Goal: Browse casually: Explore the website without a specific task or goal

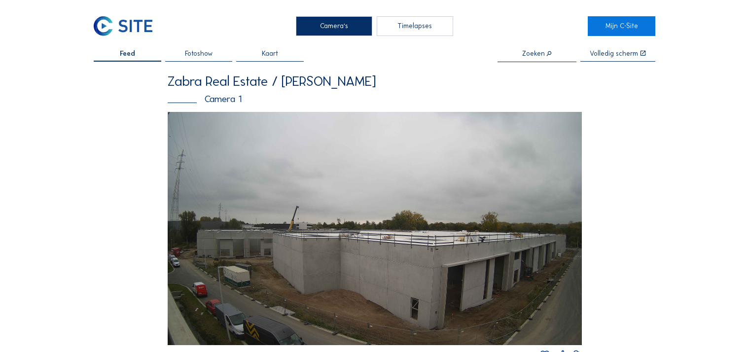
scroll to position [984, 0]
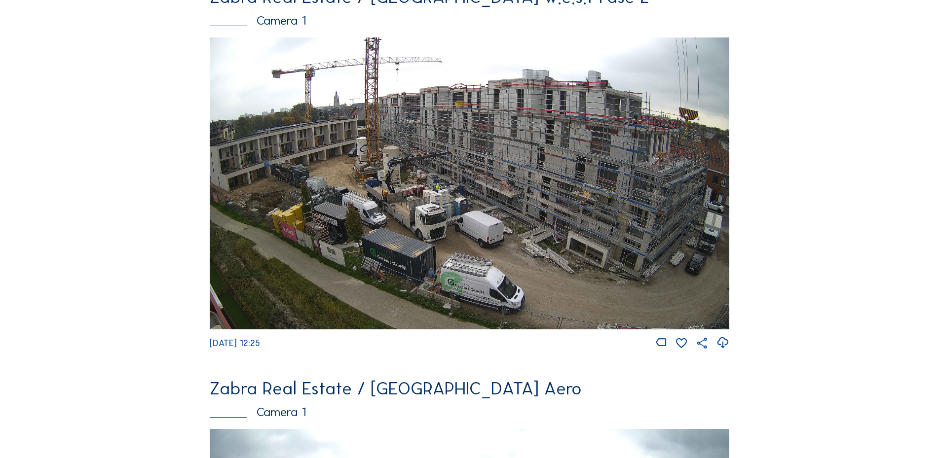
scroll to position [921, 0]
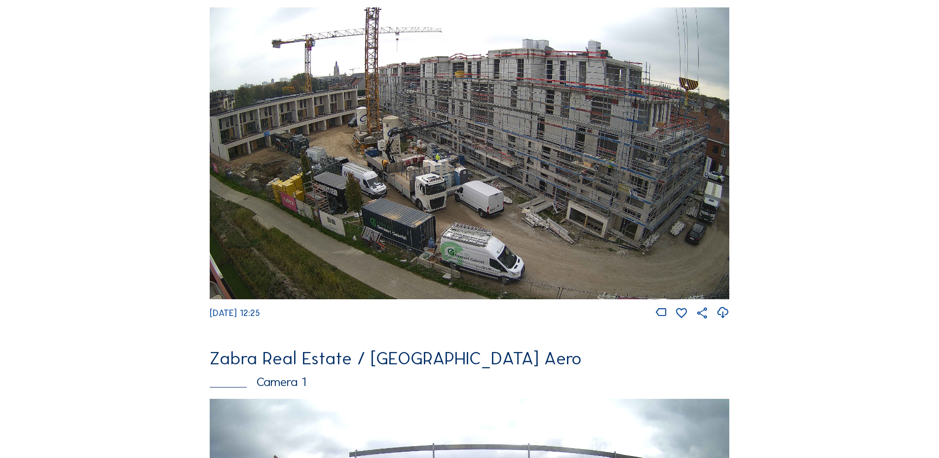
click at [406, 203] on img at bounding box center [469, 153] width 519 height 292
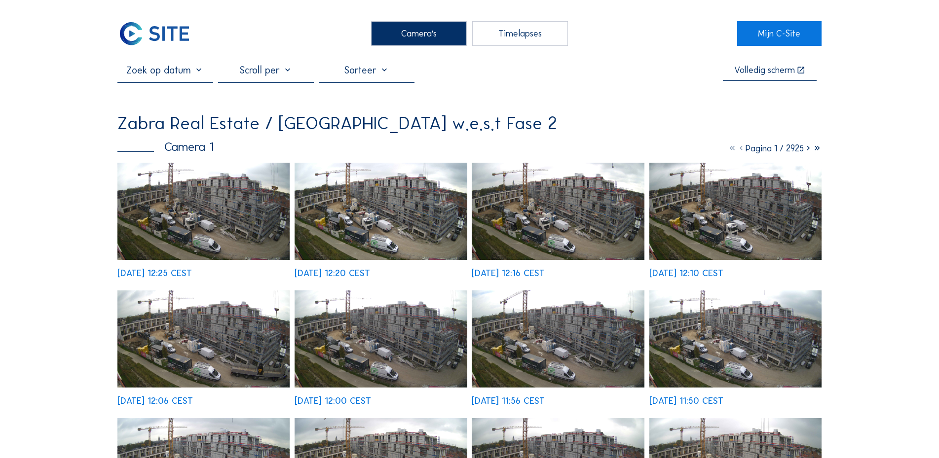
click at [230, 221] on img at bounding box center [203, 211] width 172 height 97
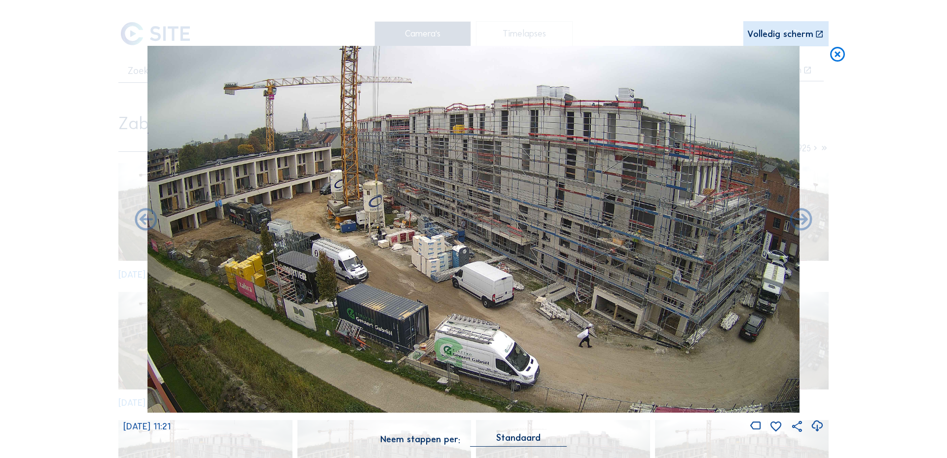
click at [329, 194] on img at bounding box center [473, 229] width 652 height 367
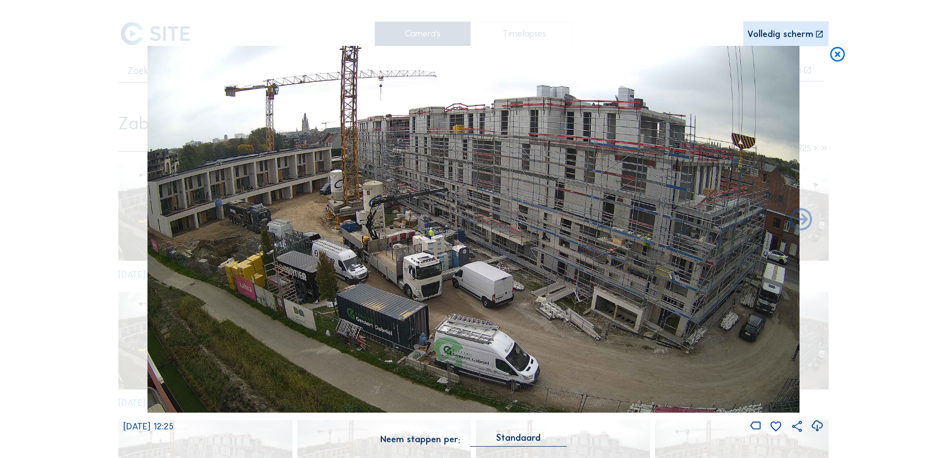
click at [888, 235] on div "Scroll om door de tijd te reizen | Druk op de 'Alt'-knop + scroll om te Zoomen …" at bounding box center [473, 229] width 947 height 458
click at [833, 54] on icon at bounding box center [838, 55] width 18 height 18
